Goal: Task Accomplishment & Management: Manage account settings

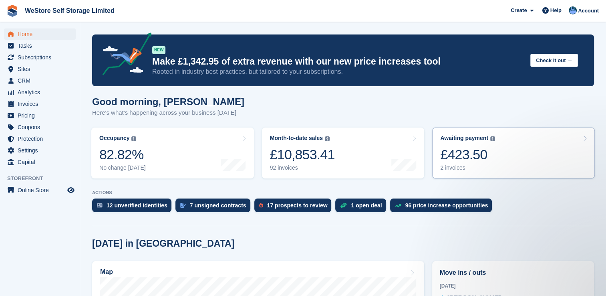
click at [460, 156] on div "£423.50" at bounding box center [467, 154] width 55 height 16
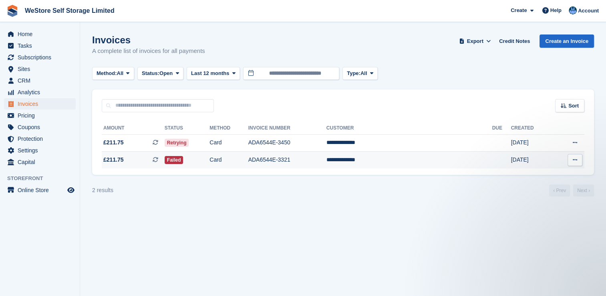
click at [301, 162] on td "ADA6544E-3321" at bounding box center [287, 159] width 78 height 17
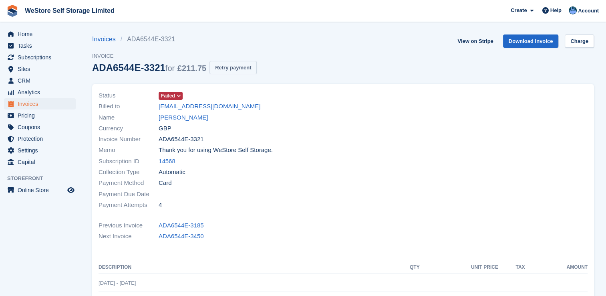
click at [240, 64] on button "Retry payment" at bounding box center [232, 67] width 47 height 13
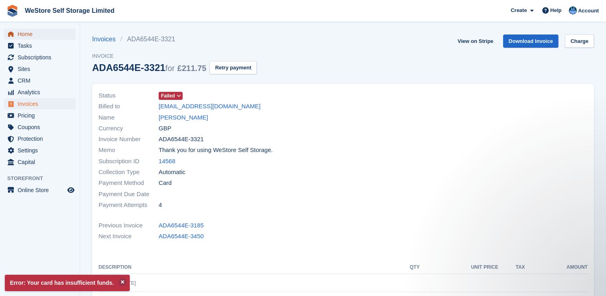
click at [24, 33] on span "Home" at bounding box center [42, 33] width 48 height 11
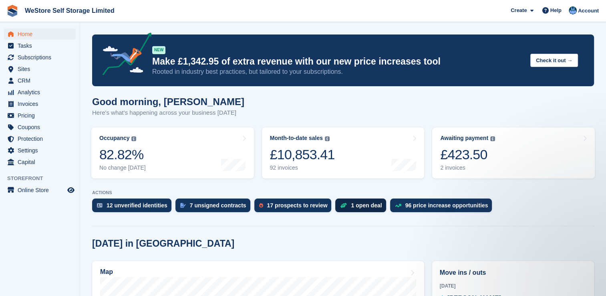
click at [351, 206] on div "1 open deal" at bounding box center [366, 205] width 31 height 6
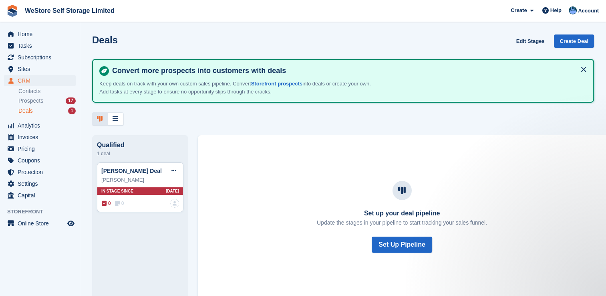
scroll to position [2, 0]
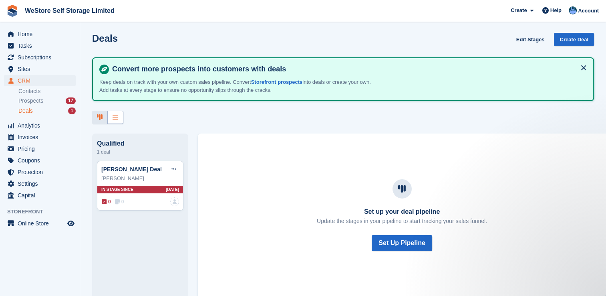
click at [118, 118] on div at bounding box center [115, 117] width 16 height 13
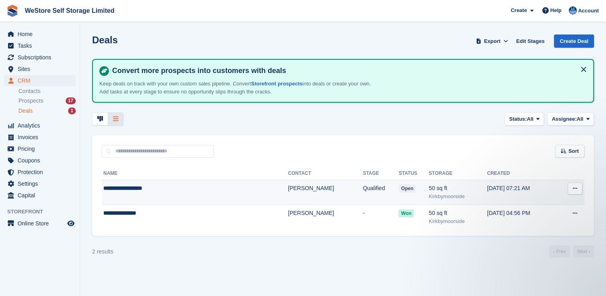
click at [574, 188] on icon at bounding box center [575, 187] width 4 height 5
click at [533, 230] on p "Delete Deal" at bounding box center [544, 231] width 70 height 10
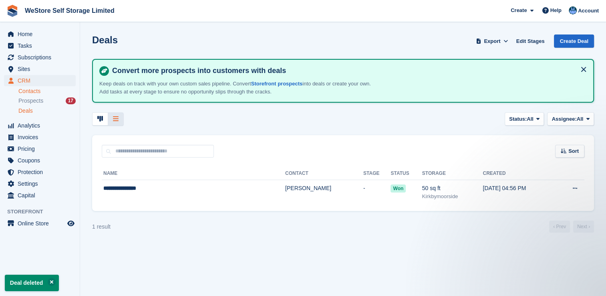
click at [30, 91] on link "Contacts" at bounding box center [46, 91] width 57 height 8
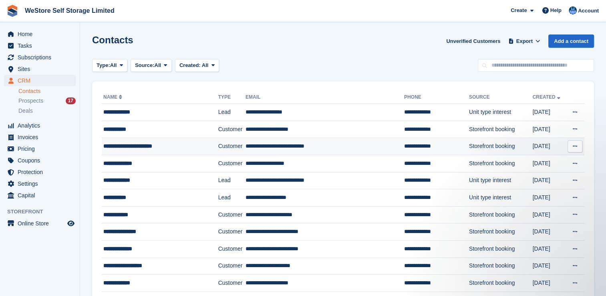
click at [153, 144] on div "**********" at bounding box center [154, 146] width 102 height 8
